Goal: Information Seeking & Learning: Learn about a topic

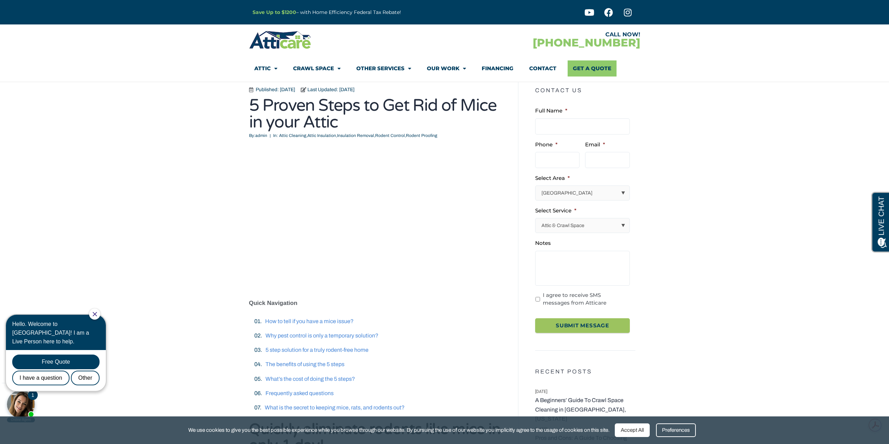
click at [624, 191] on select "[GEOGRAPHIC_DATA] [GEOGRAPHIC_DATA] [US_STATE] / [US_STATE] Area Other Areas" at bounding box center [583, 193] width 94 height 14
select select "Other Areas"
click at [536, 186] on select "[GEOGRAPHIC_DATA] [GEOGRAPHIC_DATA] [US_STATE] / [US_STATE] Area Other Areas" at bounding box center [583, 193] width 94 height 14
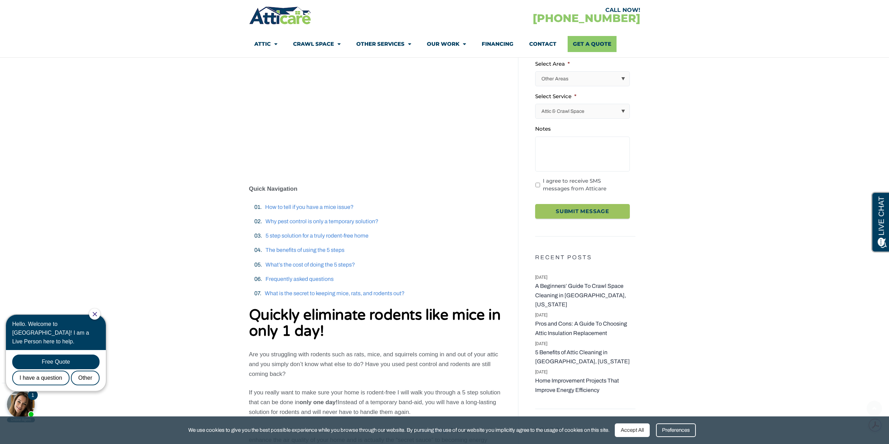
scroll to position [140, 0]
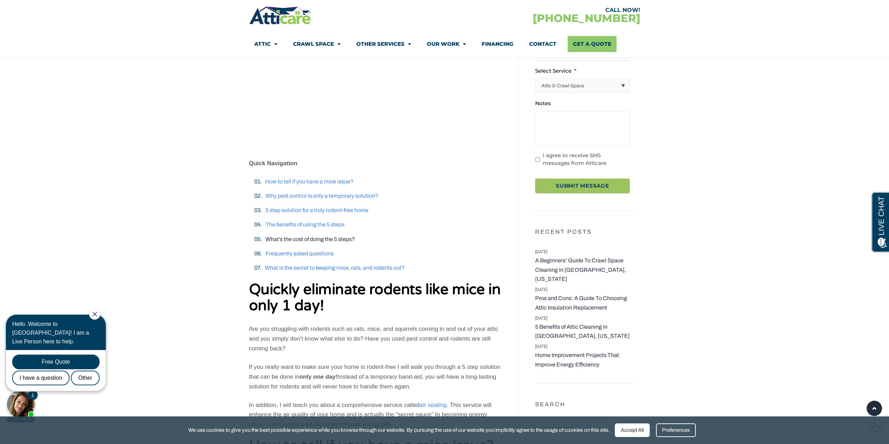
click at [344, 238] on span "What’s the cost of doing the 5 steps?" at bounding box center [310, 239] width 89 height 6
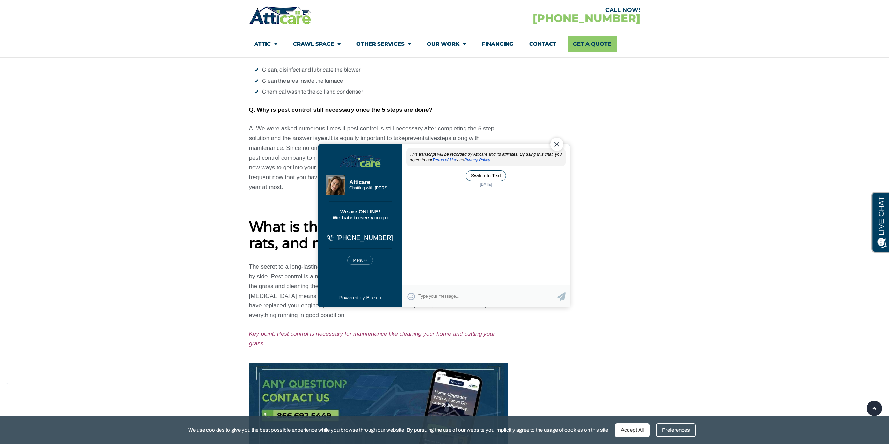
scroll to position [3160, 0]
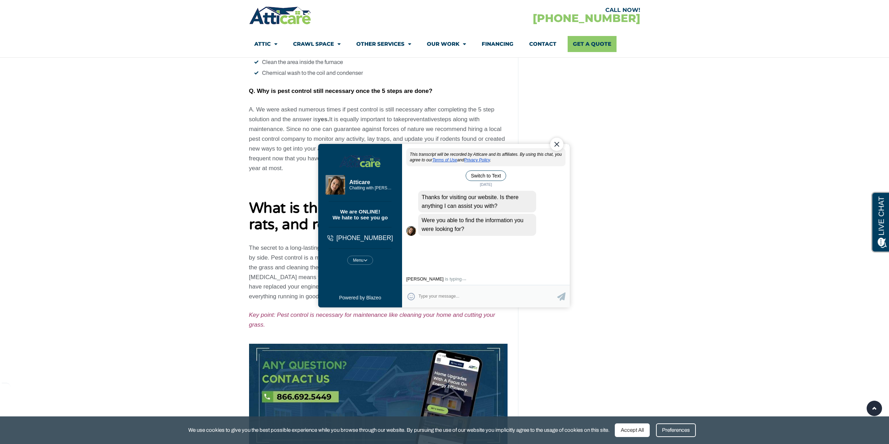
click at [441, 260] on div "This transcript will be recorded by Atticare and its affiliates. By using this …" at bounding box center [486, 217] width 168 height 138
click at [428, 296] on textarea "Type your response and press Return or Send" at bounding box center [487, 296] width 139 height 14
click at [557, 144] on div "Close Chat" at bounding box center [556, 143] width 13 height 13
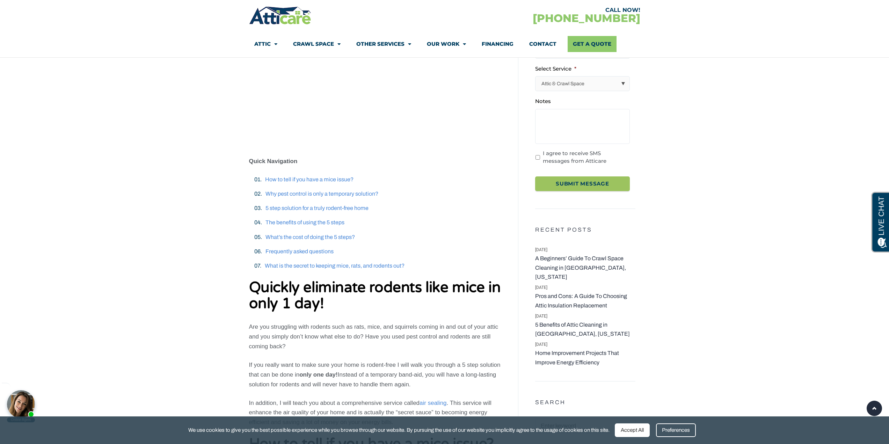
scroll to position [140, 0]
